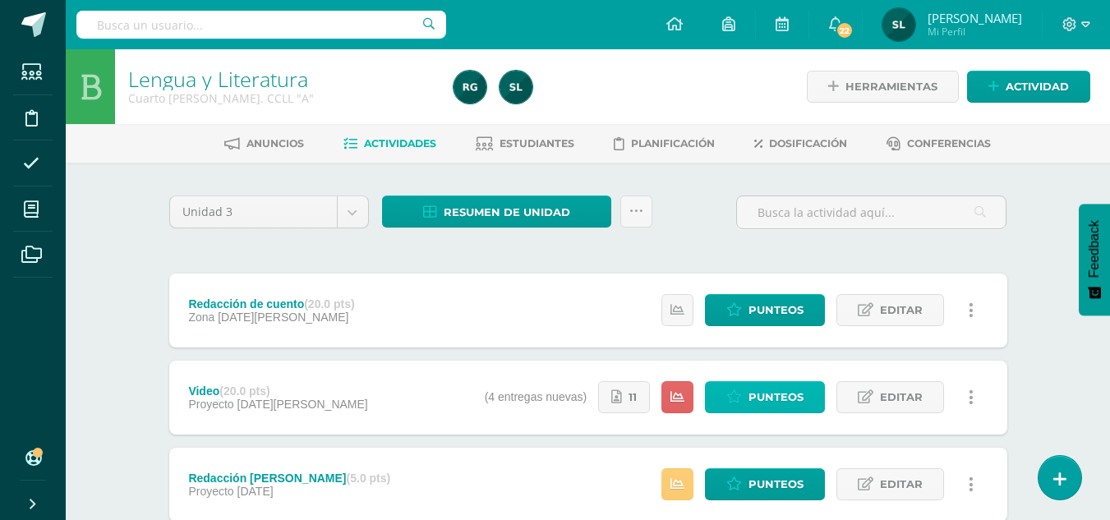
click at [778, 410] on span "Punteos" at bounding box center [775, 397] width 55 height 30
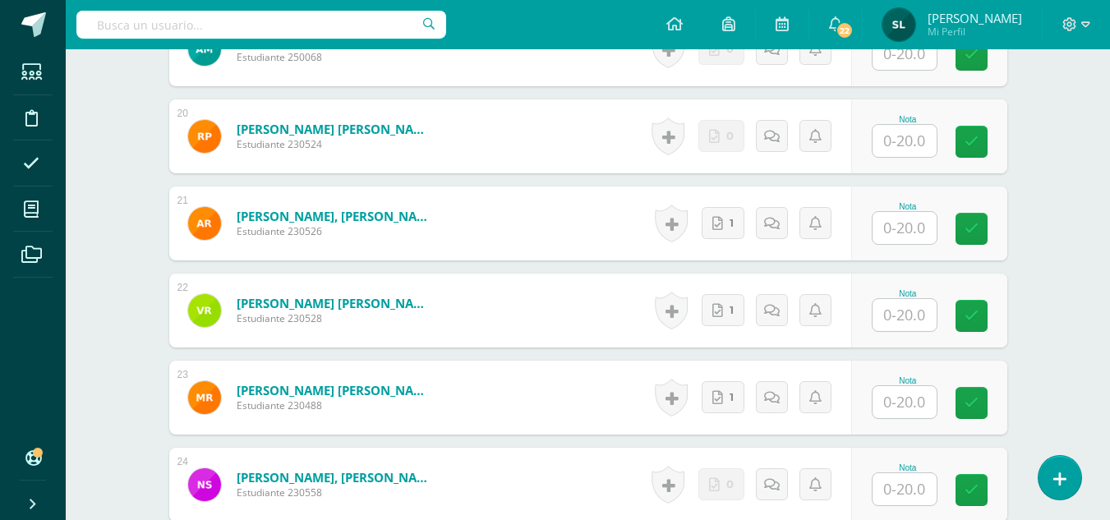
scroll to position [2173, 0]
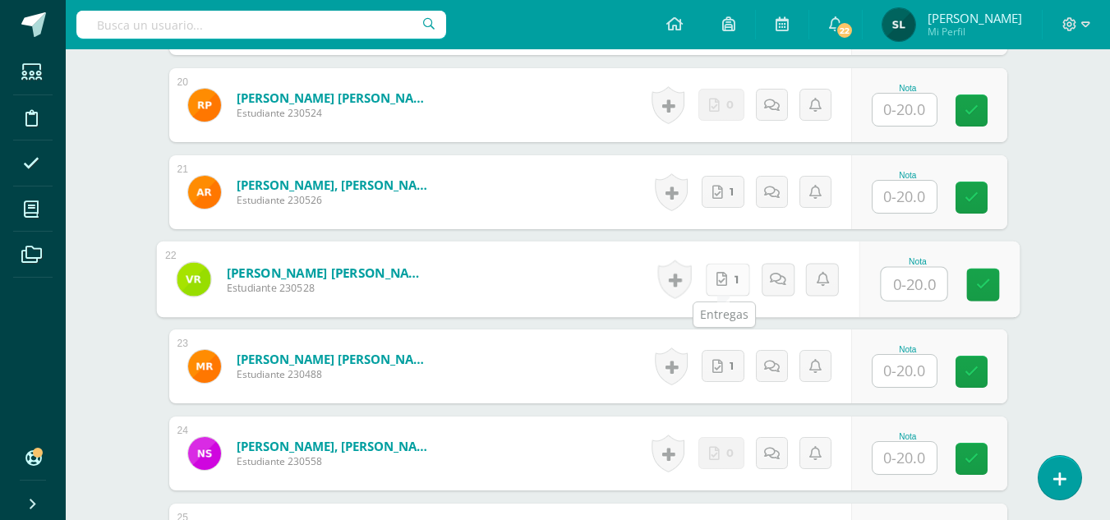
click at [730, 281] on link "1" at bounding box center [727, 279] width 44 height 33
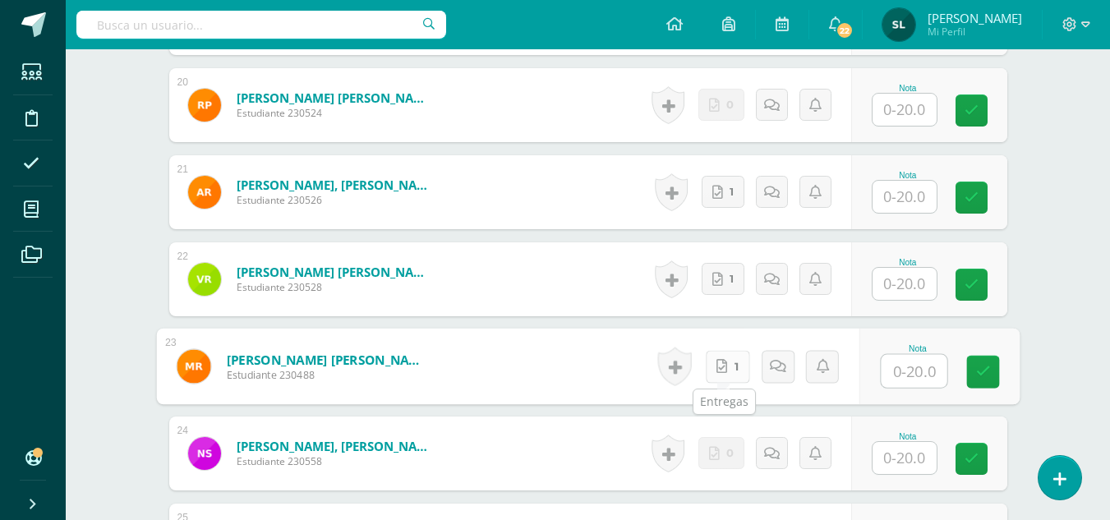
click at [723, 365] on icon at bounding box center [721, 366] width 11 height 14
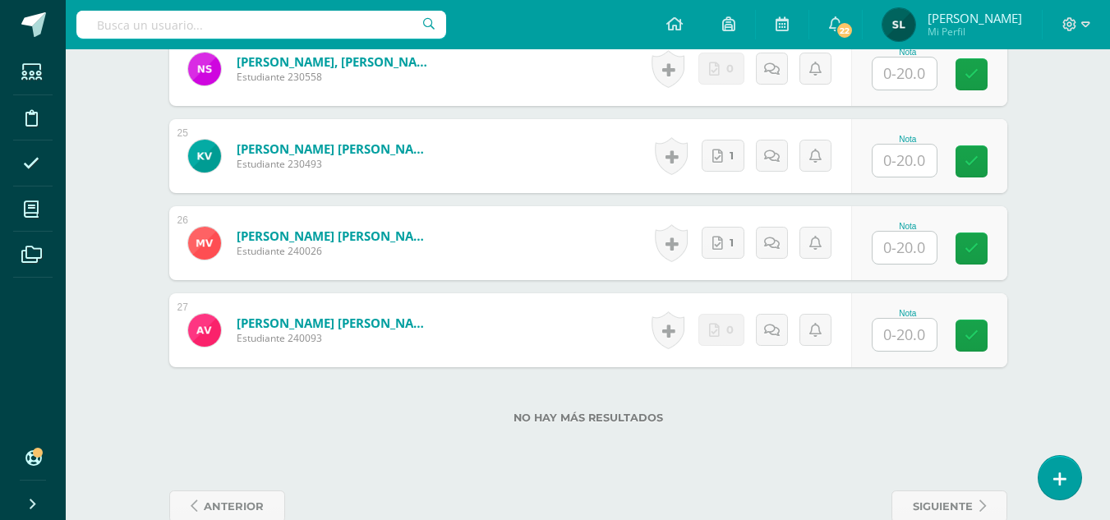
scroll to position [2567, 0]
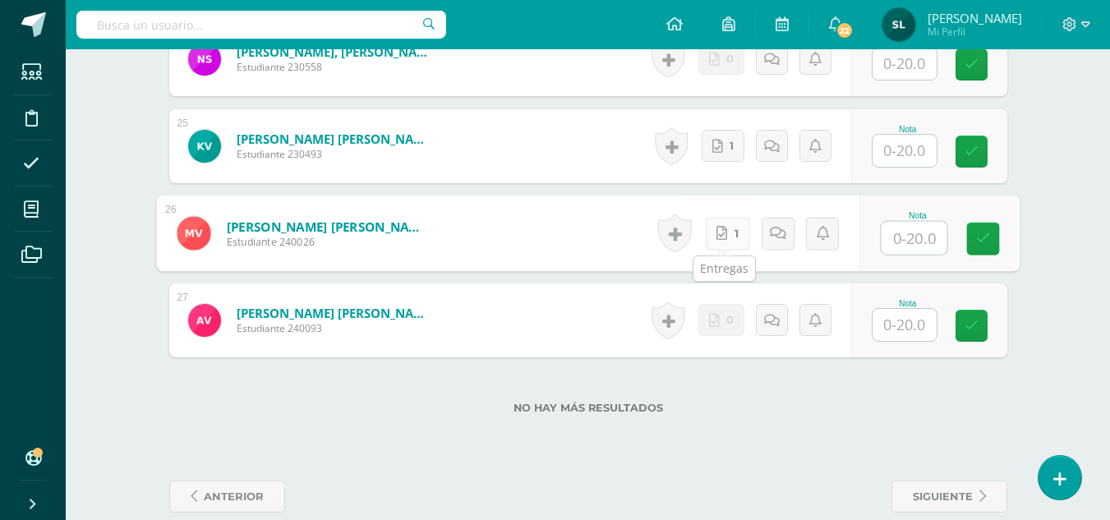
click at [724, 232] on link "1" at bounding box center [727, 233] width 44 height 33
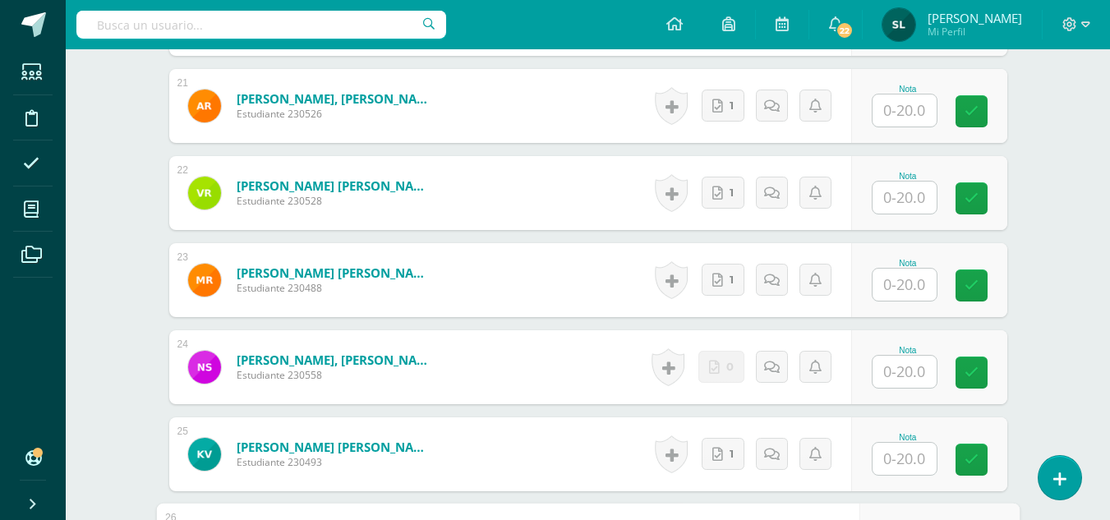
scroll to position [2243, 0]
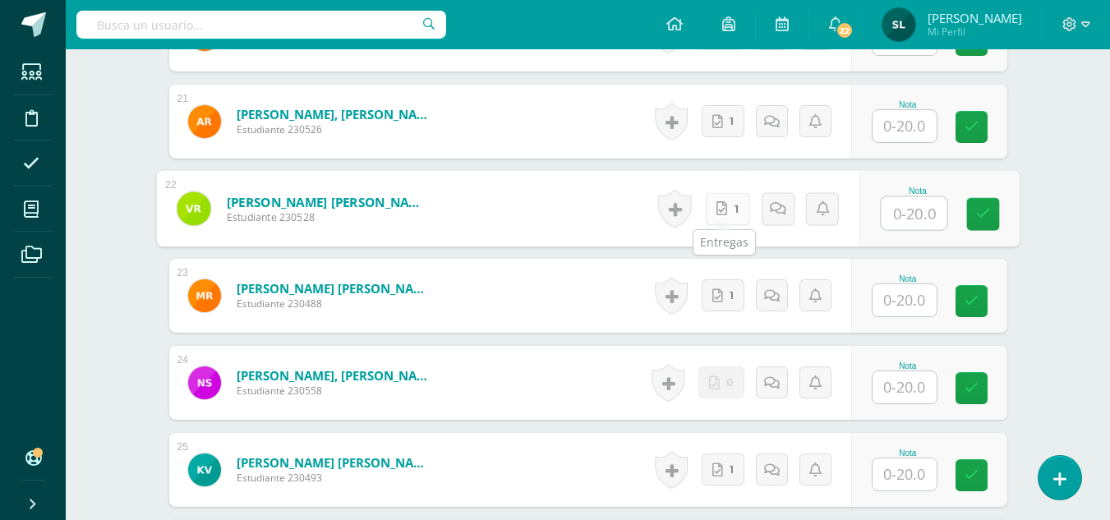
click at [729, 200] on link "1" at bounding box center [727, 208] width 44 height 33
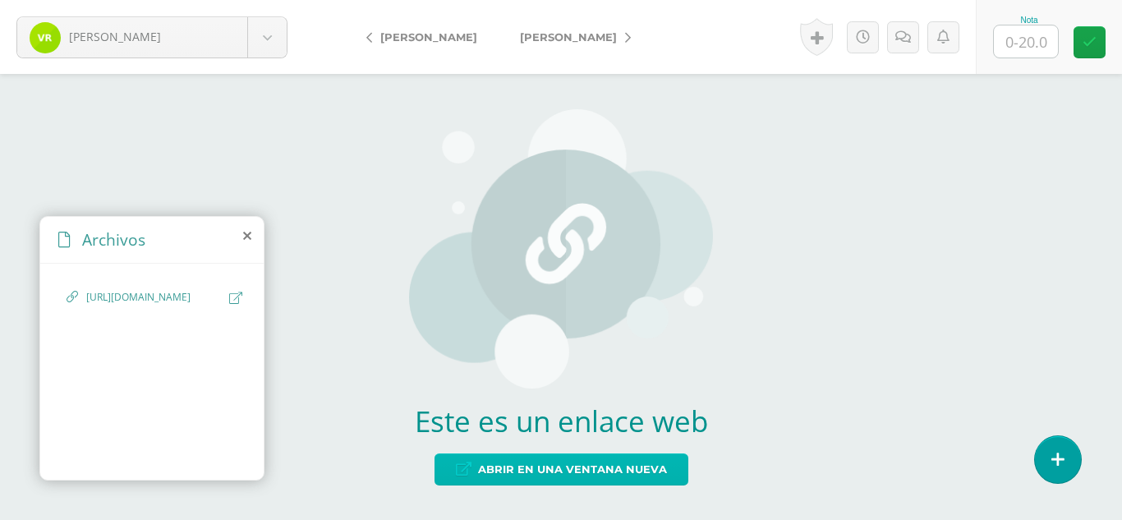
click at [609, 466] on span "Abrir en una ventana nueva" at bounding box center [572, 469] width 189 height 30
click at [623, 462] on span "Abrir en una ventana nueva" at bounding box center [572, 469] width 189 height 30
click at [605, 464] on span "Abrir en una ventana nueva" at bounding box center [572, 469] width 189 height 30
click at [502, 476] on span "Abrir en una ventana nueva" at bounding box center [572, 469] width 189 height 30
